Goal: Find specific page/section: Find specific page/section

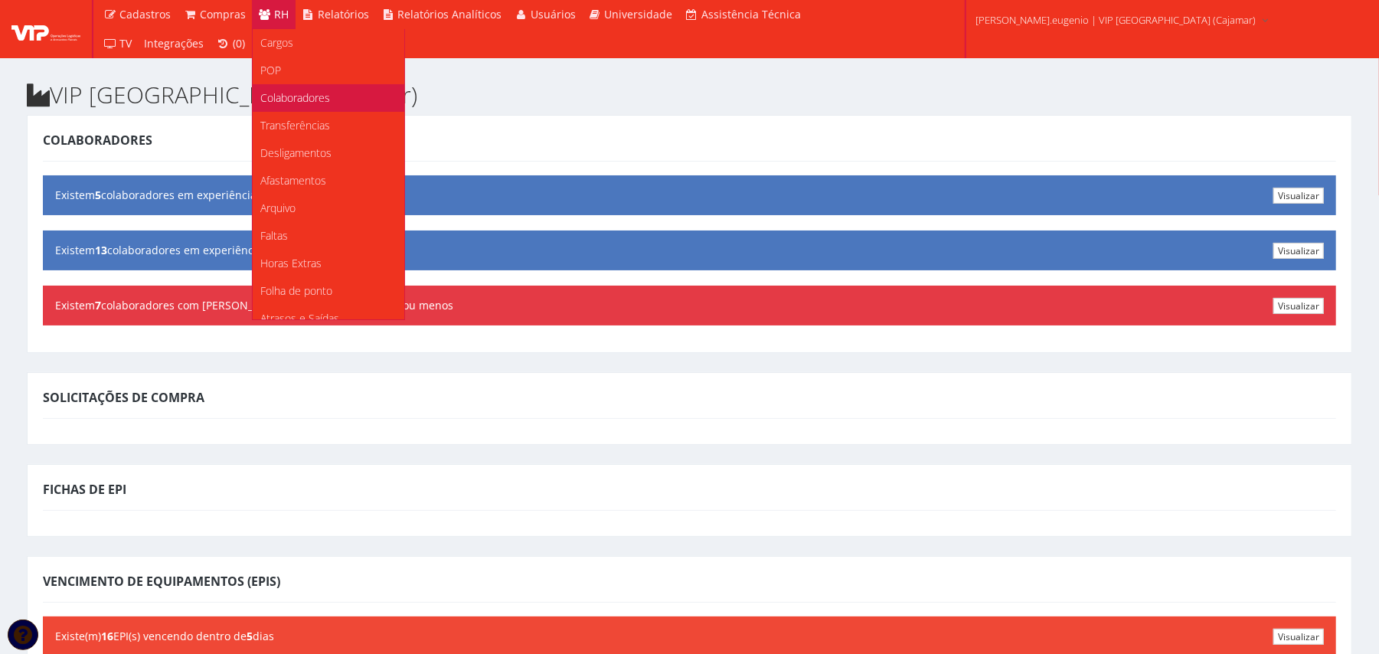
click at [299, 99] on span "Colaboradores" at bounding box center [295, 97] width 70 height 15
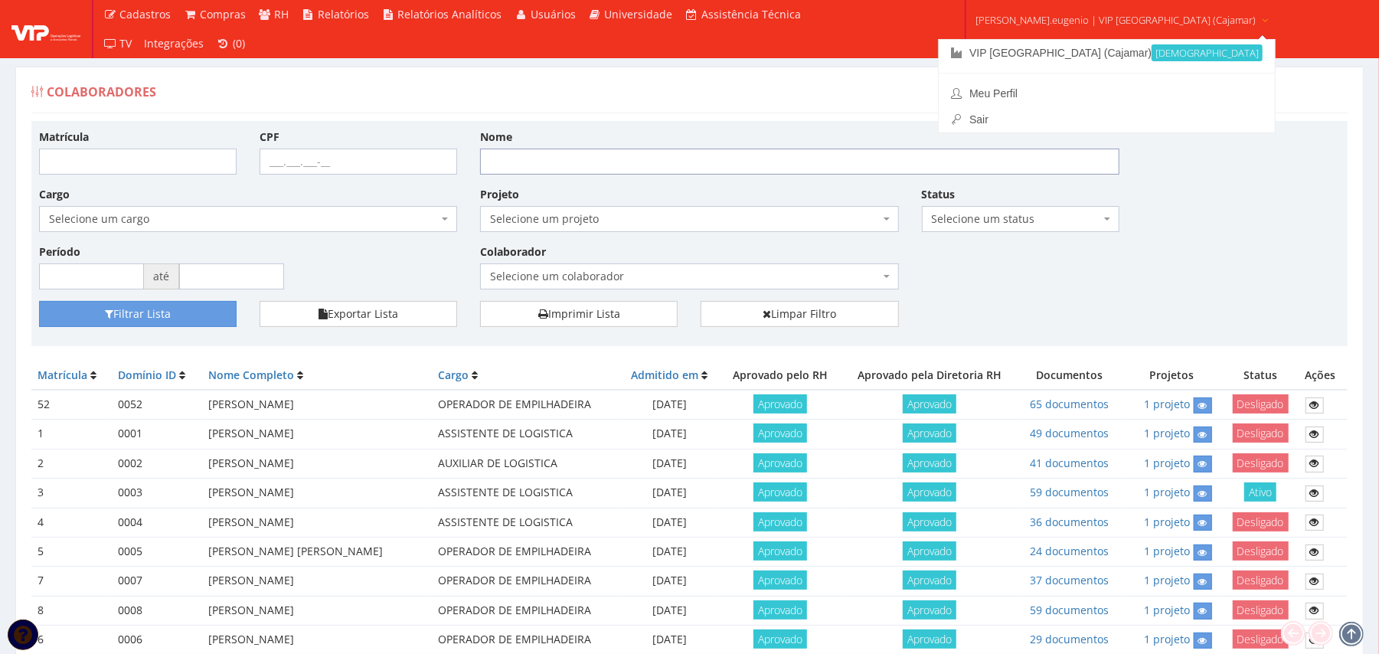
click at [615, 169] on input "Nome" at bounding box center [799, 162] width 639 height 26
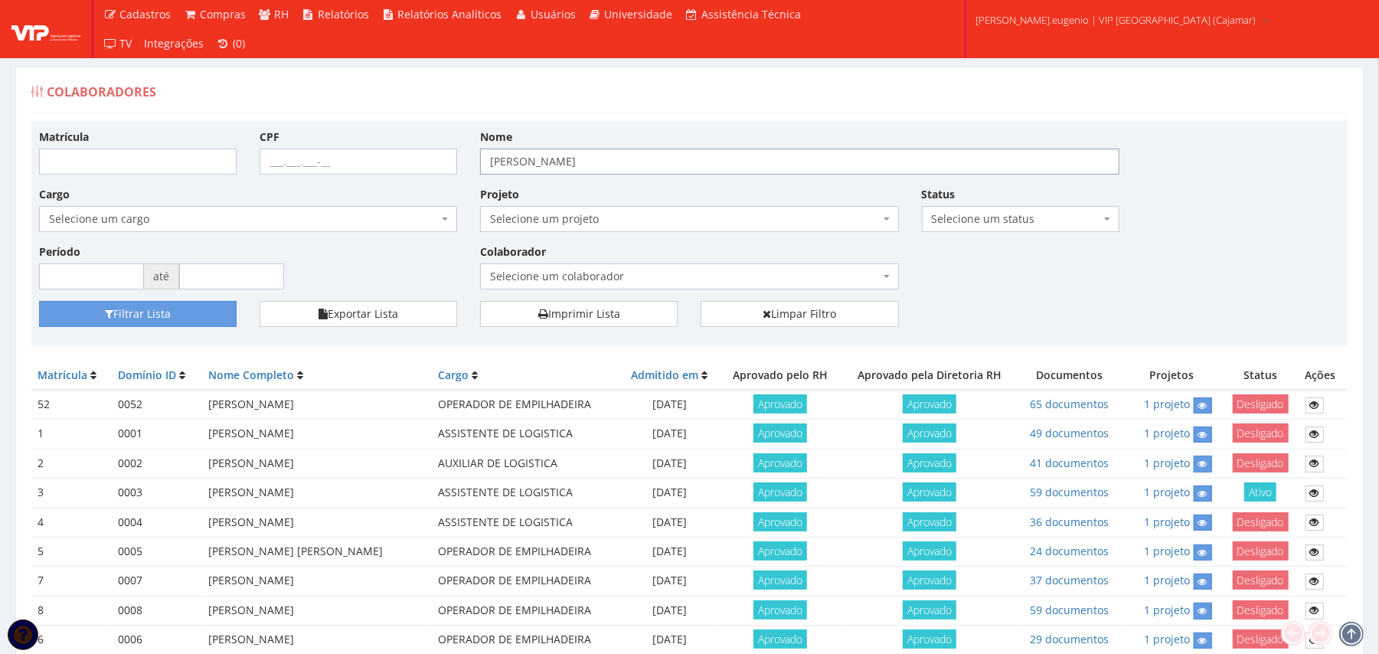
type input "[PERSON_NAME]"
click at [39, 301] on button "Filtrar Lista" at bounding box center [137, 314] width 197 height 26
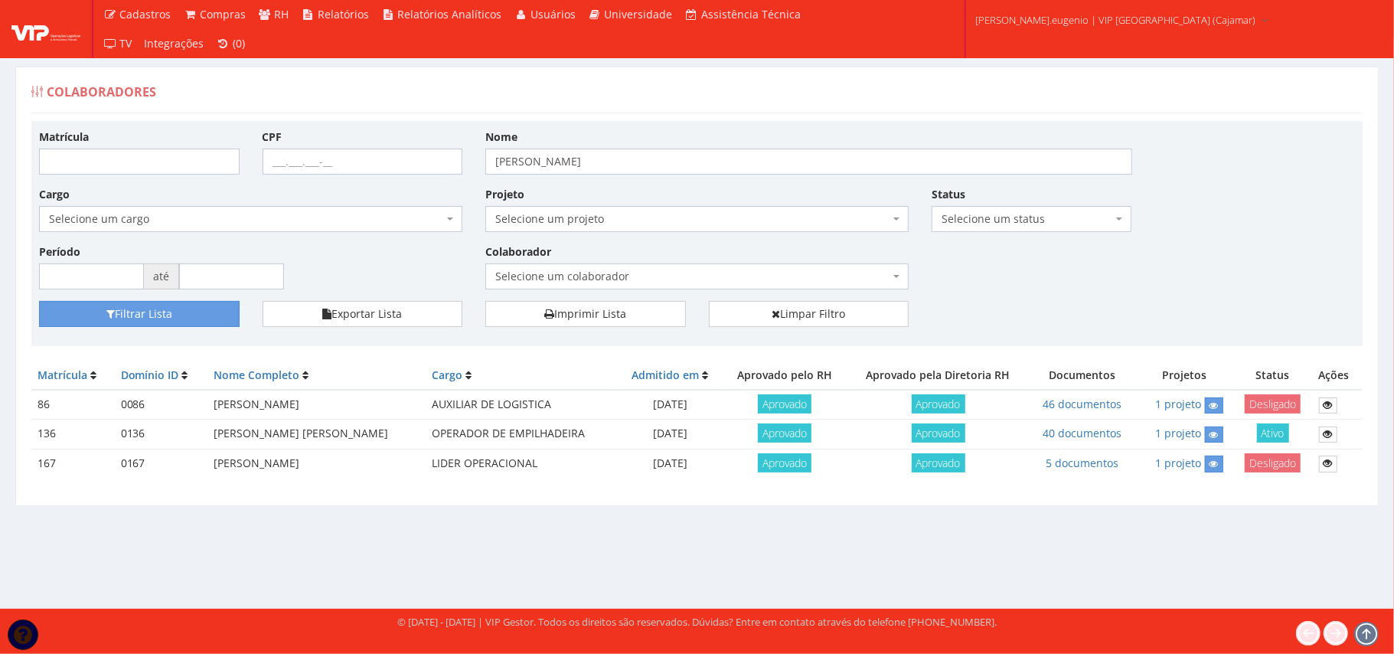
drag, startPoint x: 179, startPoint y: 424, endPoint x: 432, endPoint y: 442, distance: 253.2
click at [432, 442] on tr "136 0136 IGOR GILLIARD ABDIAS DA ROSA OPERADOR DE EMPILHADEIRA 13/11/2024 Aprov…" at bounding box center [696, 433] width 1331 height 29
copy tr "IGOR GILLIARD ABDIAS DA ROSA"
click at [335, 503] on div "Colaboradores Matrícula CPF Nome igor Cargo Selecione um cargo G1046 D0029 - 41…" at bounding box center [696, 286] width 1363 height 439
